Goal: Information Seeking & Learning: Learn about a topic

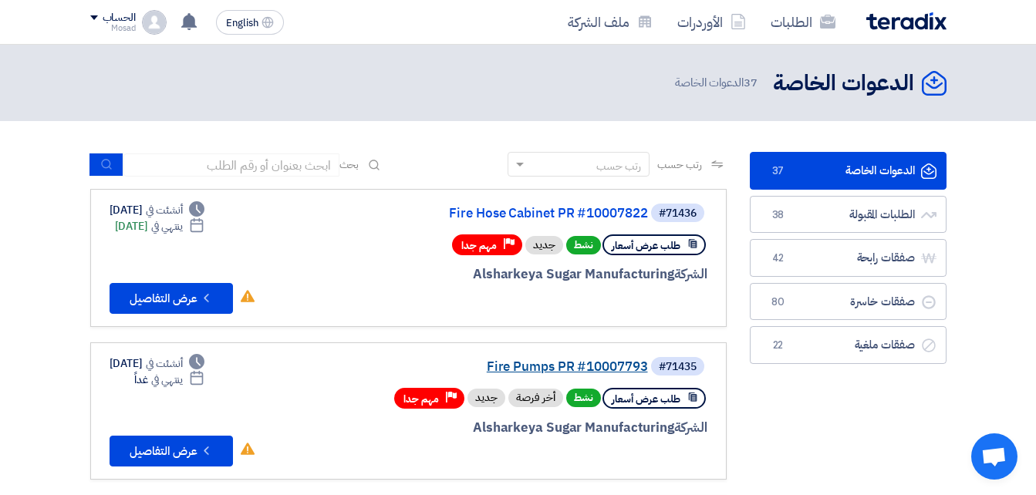
click at [536, 369] on link "Fire Pumps PR #10007793" at bounding box center [494, 367] width 309 height 14
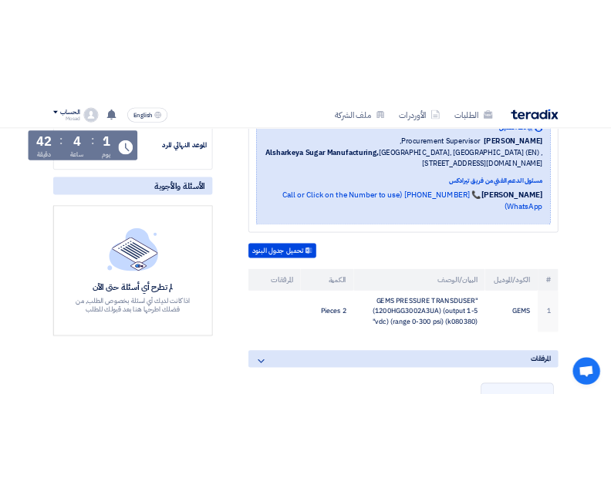
scroll to position [309, 0]
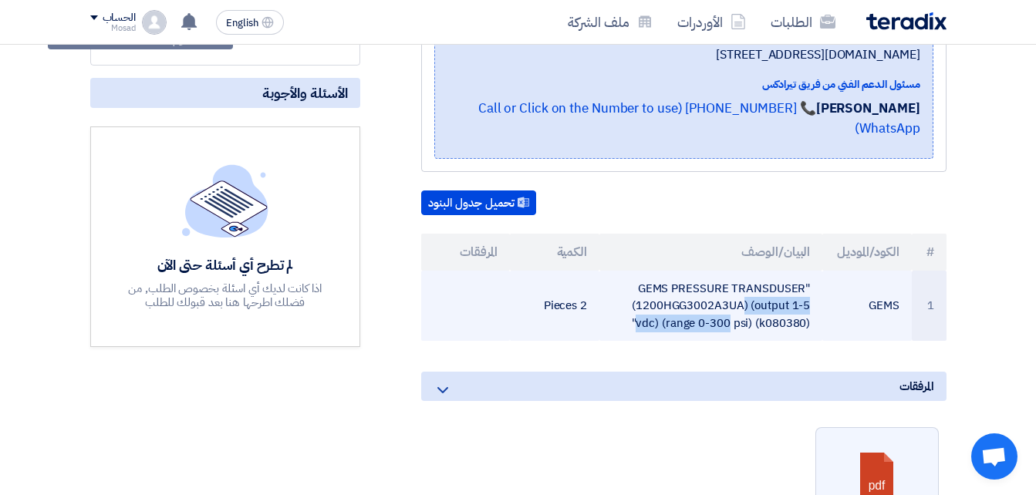
drag, startPoint x: 817, startPoint y: 305, endPoint x: 642, endPoint y: 259, distance: 181.0
click at [642, 271] on td ""GEMS PRESSURE TRANSDUSER (1200HGG3002A3UA) (output 1-5 vdc) (range 0-300 psi) …" at bounding box center [711, 306] width 223 height 71
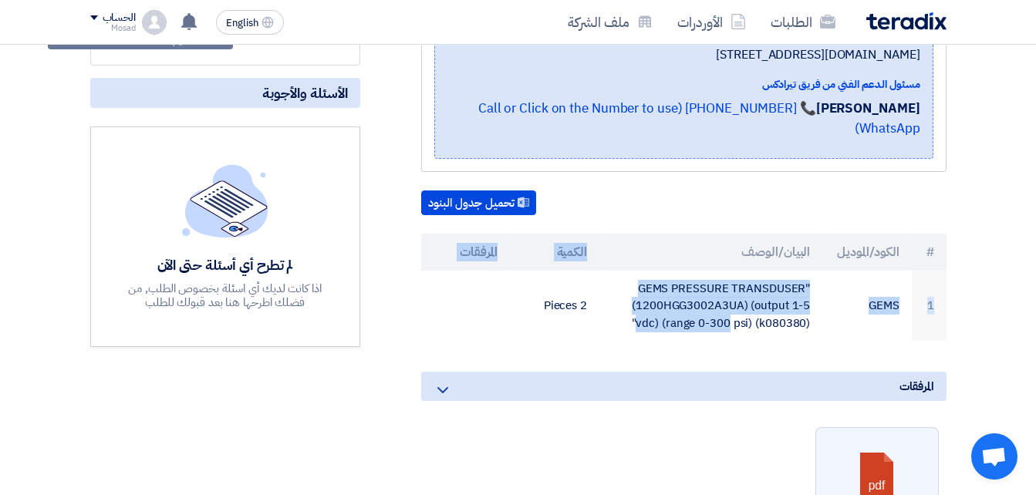
drag, startPoint x: 813, startPoint y: 301, endPoint x: 608, endPoint y: 232, distance: 216.7
click at [608, 234] on table "# الكود/الموديل البيان/الوصف الكمية المرفقات 1 GEMS "GEMS PRESSURE TRANSDUSER (…" at bounding box center [684, 288] width 526 height 108
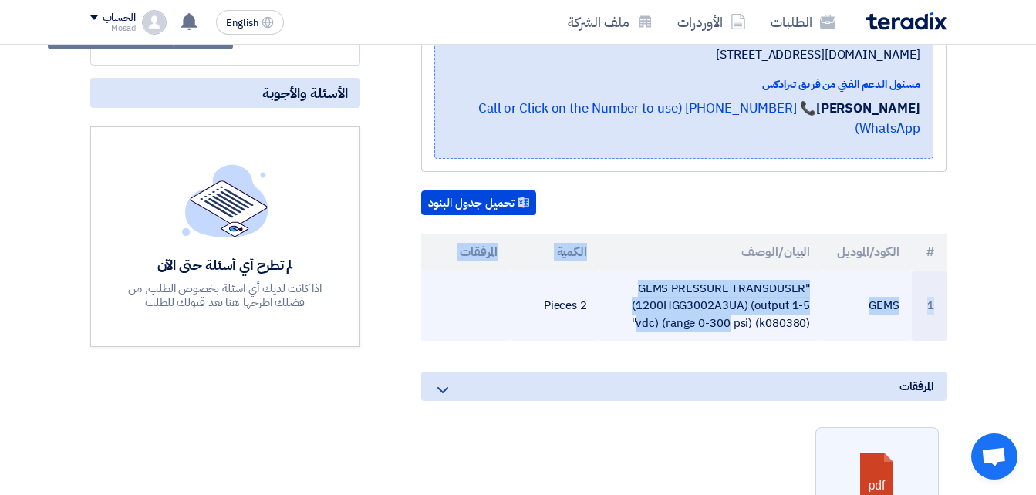
drag, startPoint x: 608, startPoint y: 232, endPoint x: 721, endPoint y: 284, distance: 124.3
